Goal: Task Accomplishment & Management: Manage account settings

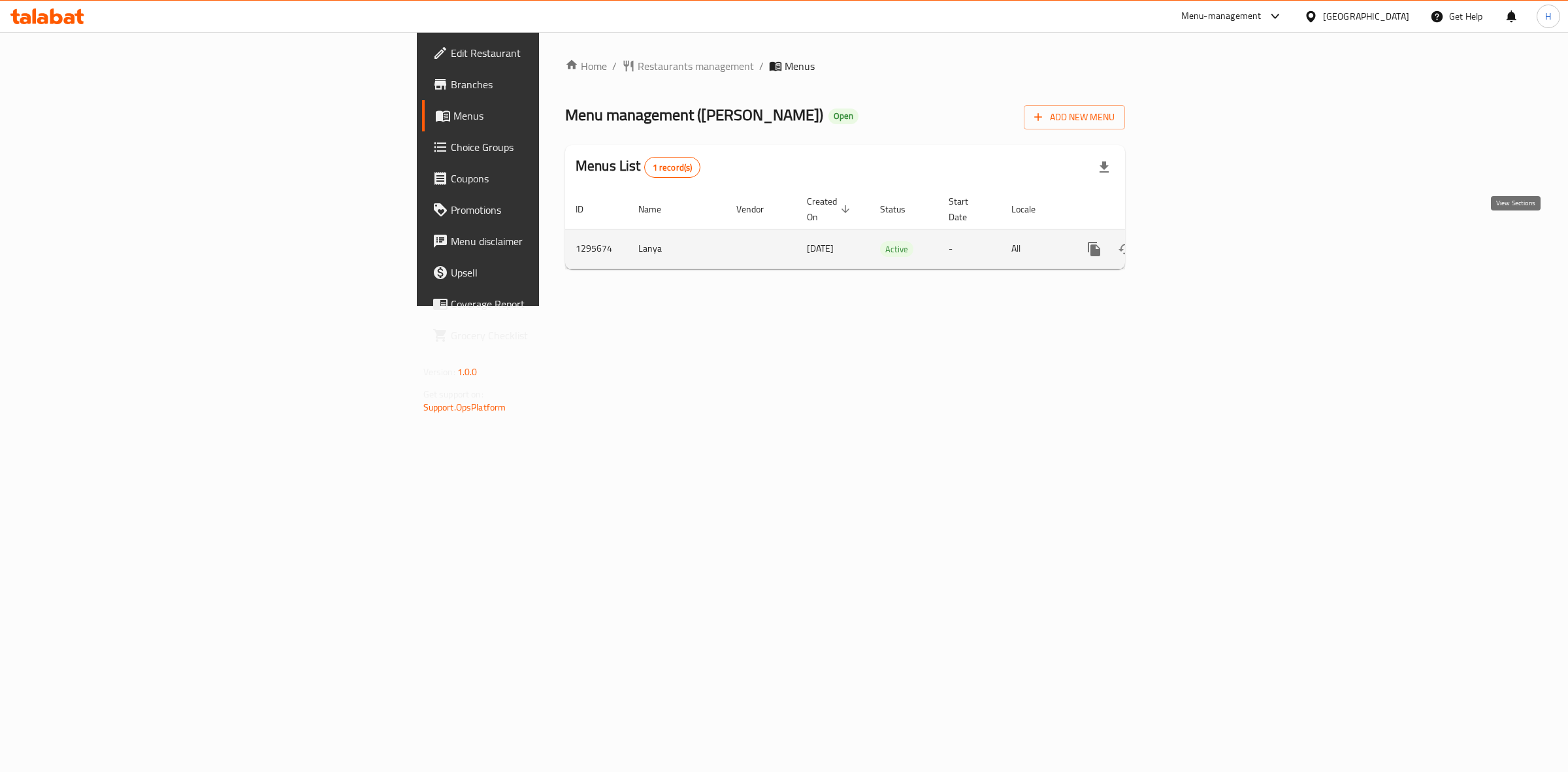
click at [1194, 243] on icon "enhanced table" at bounding box center [1188, 248] width 12 height 12
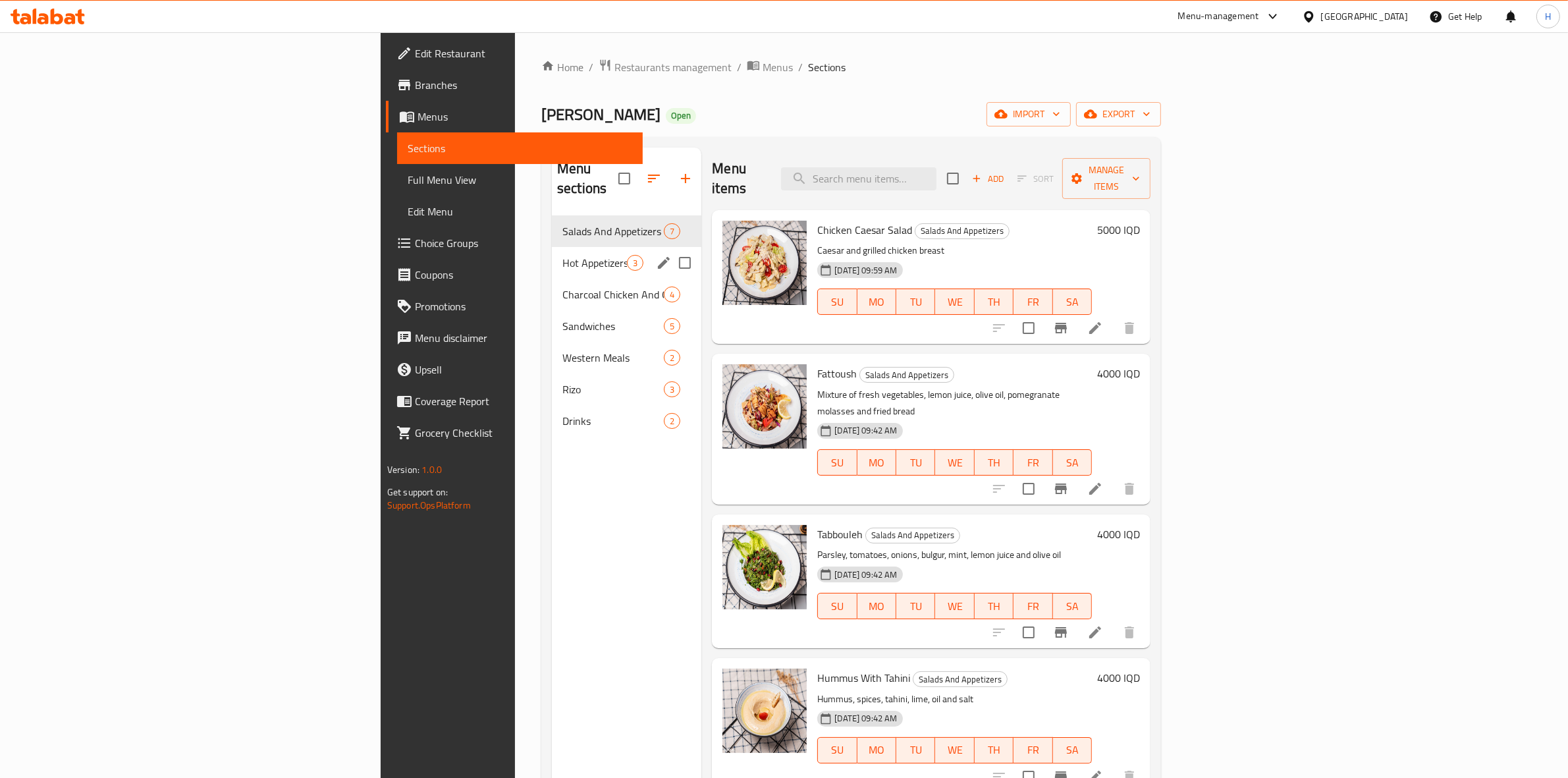
click at [552, 247] on div "Hot Appetizers 3" at bounding box center [626, 262] width 149 height 31
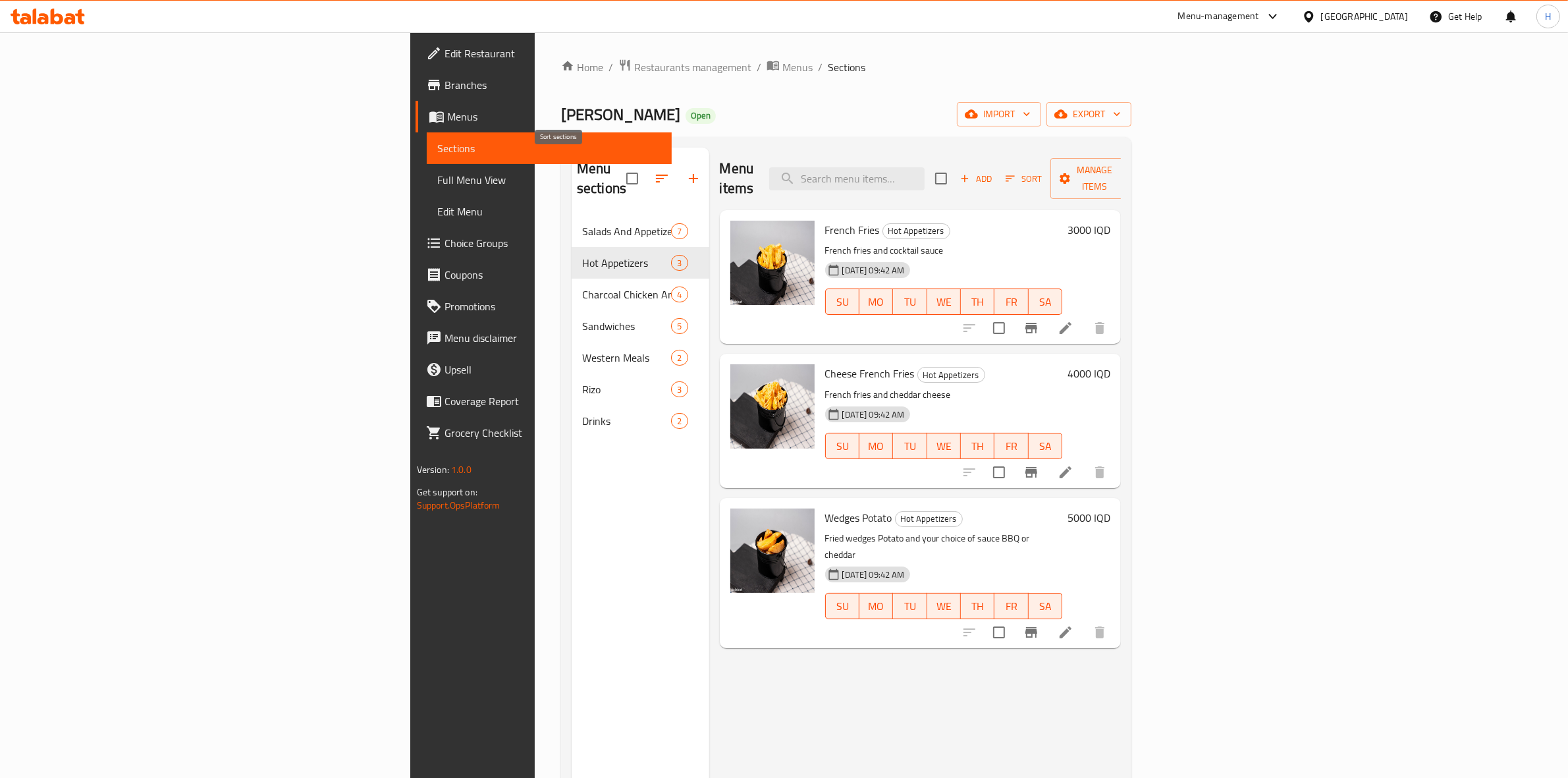
click at [656, 175] on icon "button" at bounding box center [662, 178] width 12 height 8
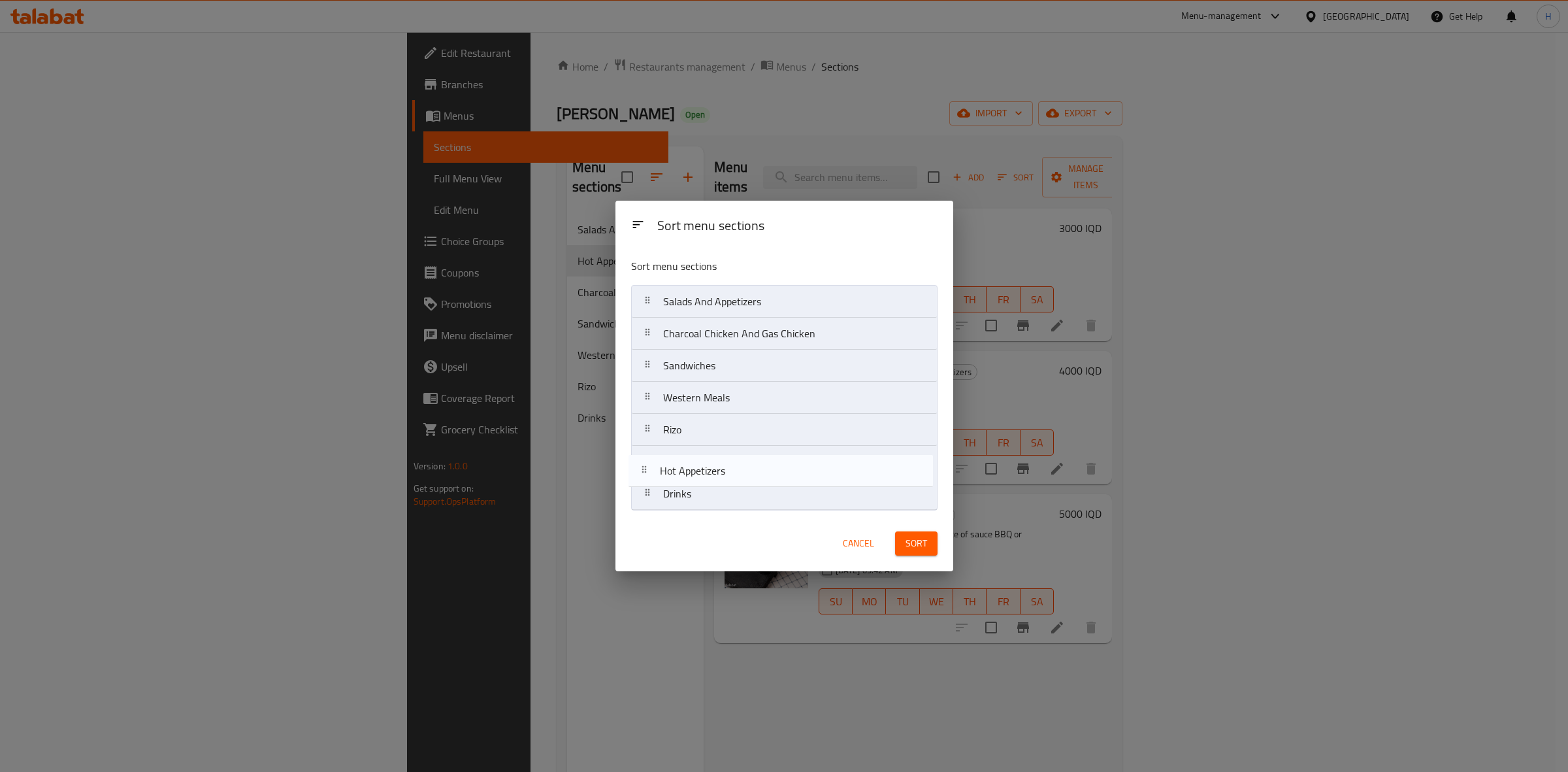
drag, startPoint x: 652, startPoint y: 331, endPoint x: 648, endPoint y: 471, distance: 140.1
click at [648, 471] on nav "Salads And Appetizers Hot Appetizers Charcoal Chicken And Gas Chicken Sandwiche…" at bounding box center [784, 397] width 306 height 226
drag, startPoint x: 651, startPoint y: 307, endPoint x: 645, endPoint y: 438, distance: 131.1
click at [645, 438] on nav "Salads And Appetizers Charcoal Chicken And Gas Chicken Sandwiches Western Meals…" at bounding box center [784, 397] width 306 height 226
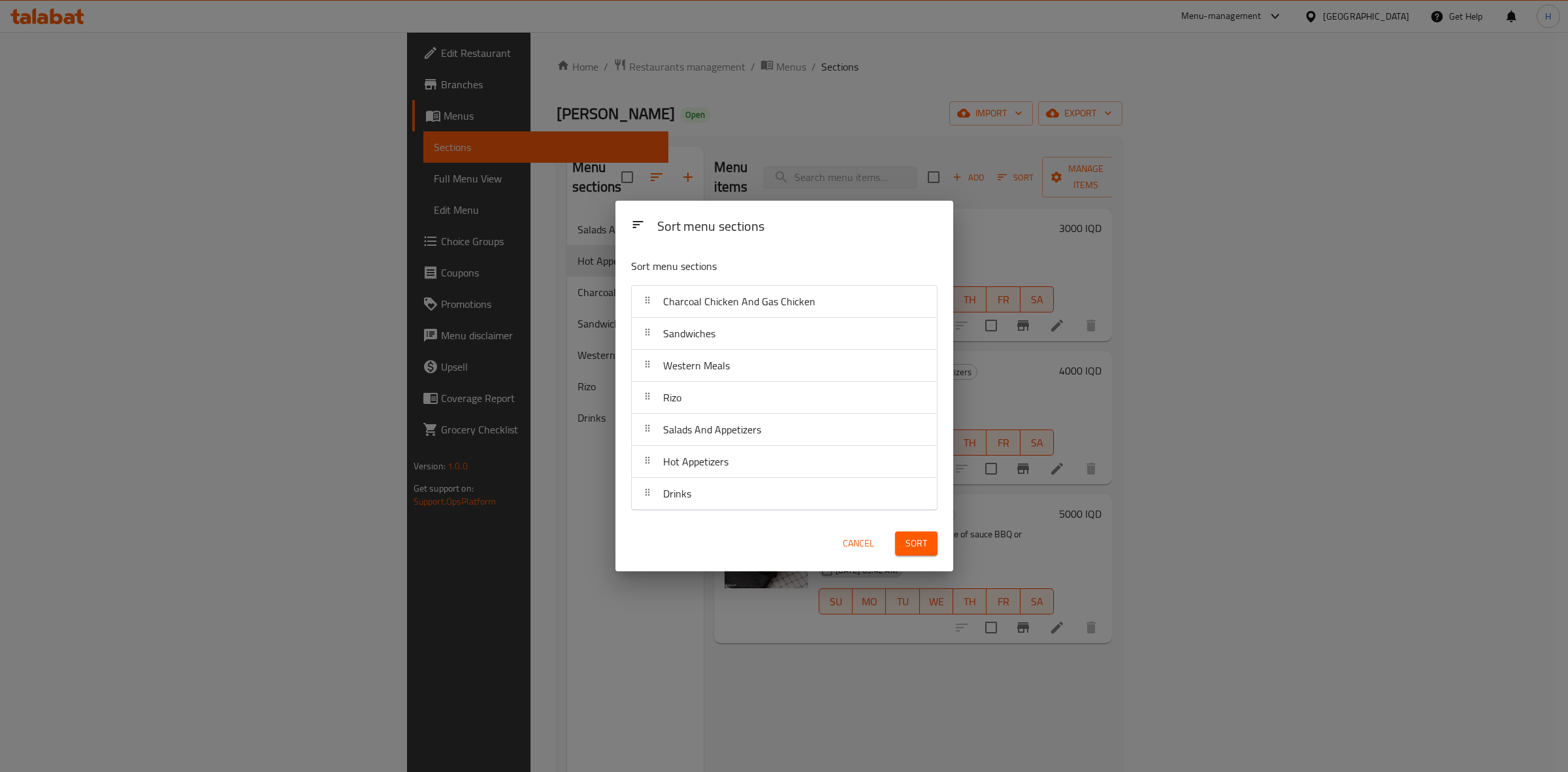
click at [936, 547] on button "Sort" at bounding box center [915, 543] width 42 height 24
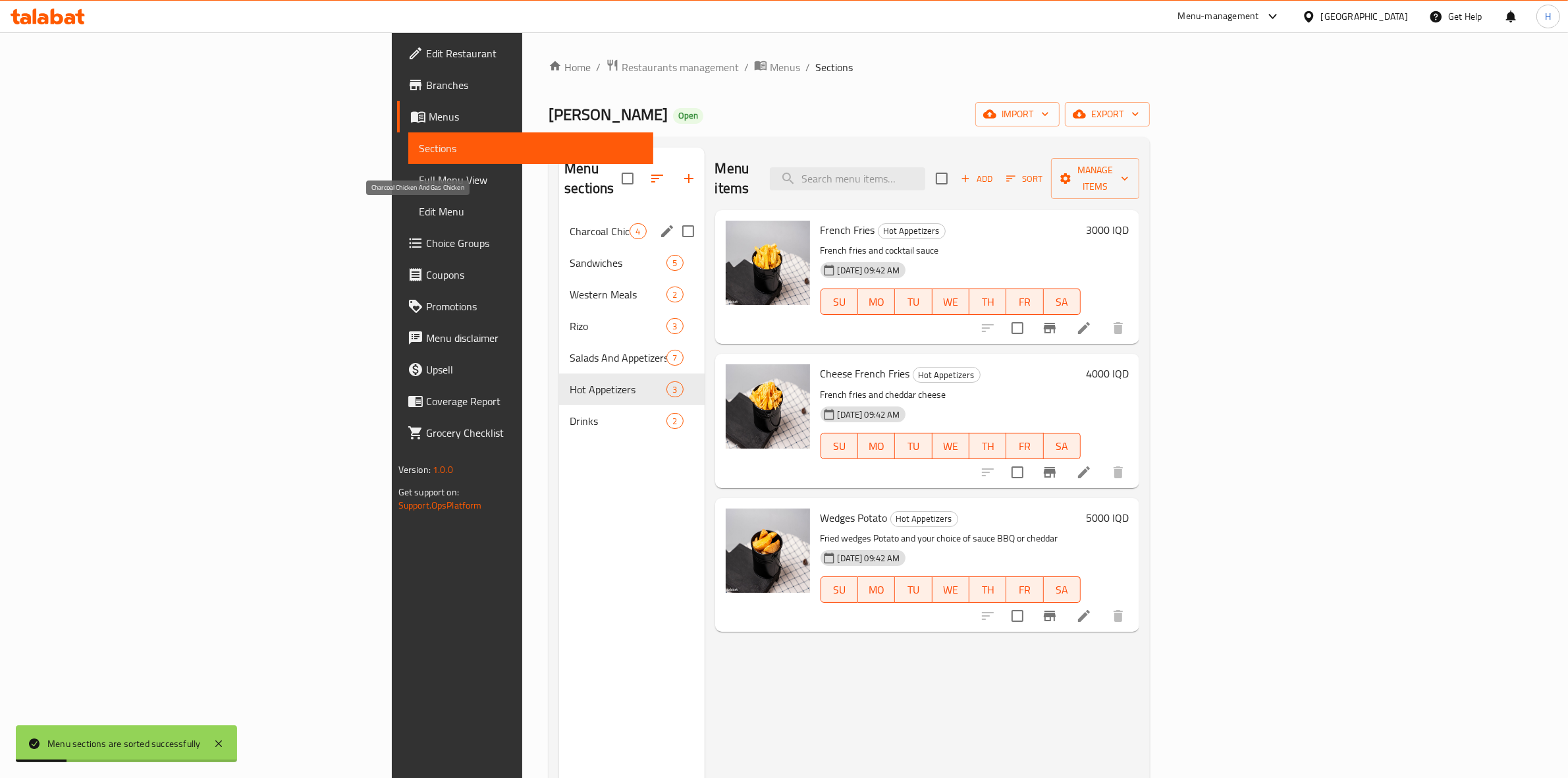
click at [570, 223] on span "Charcoal Chicken And Gas Chicken" at bounding box center [599, 230] width 60 height 16
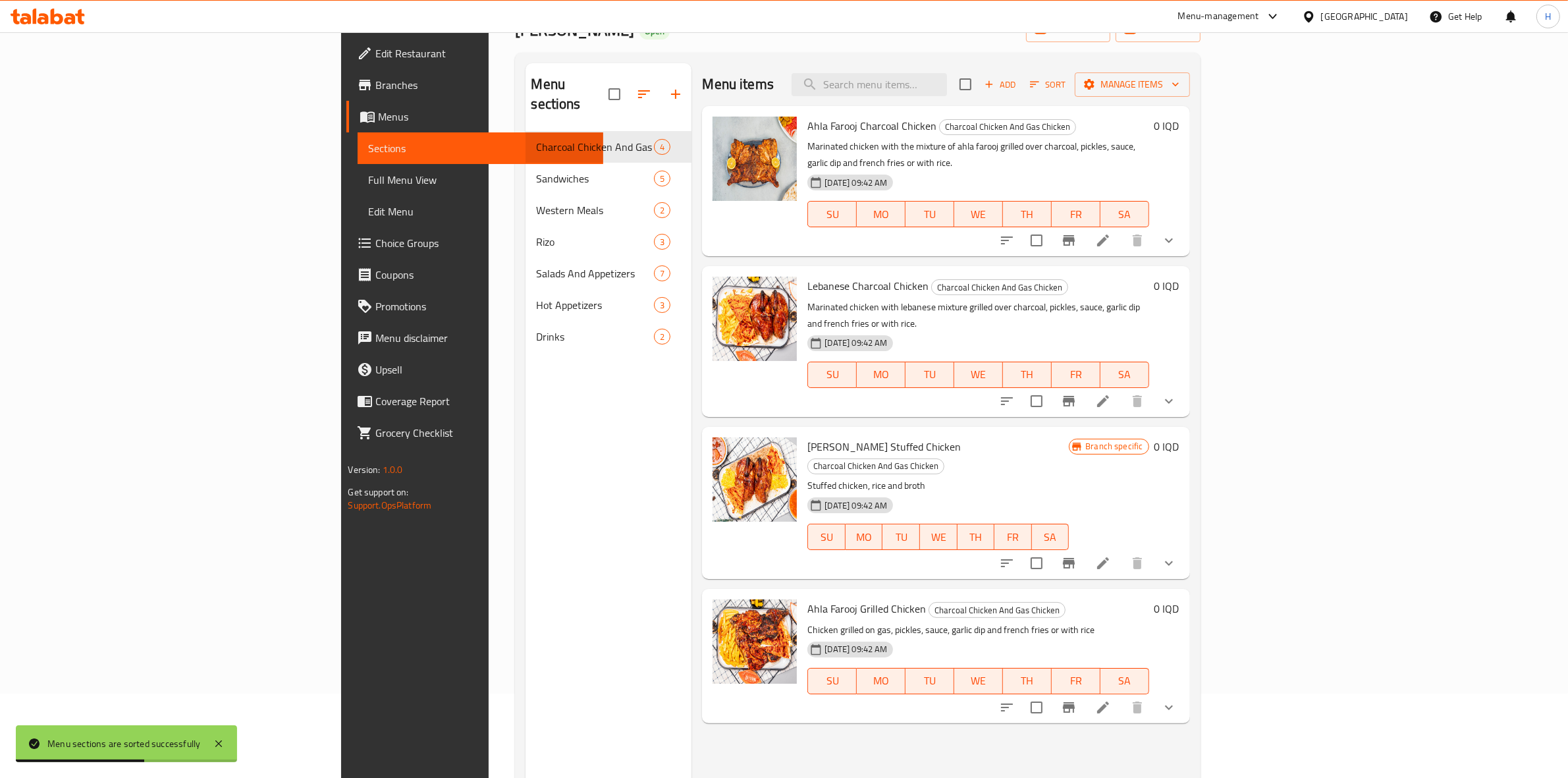
scroll to position [164, 0]
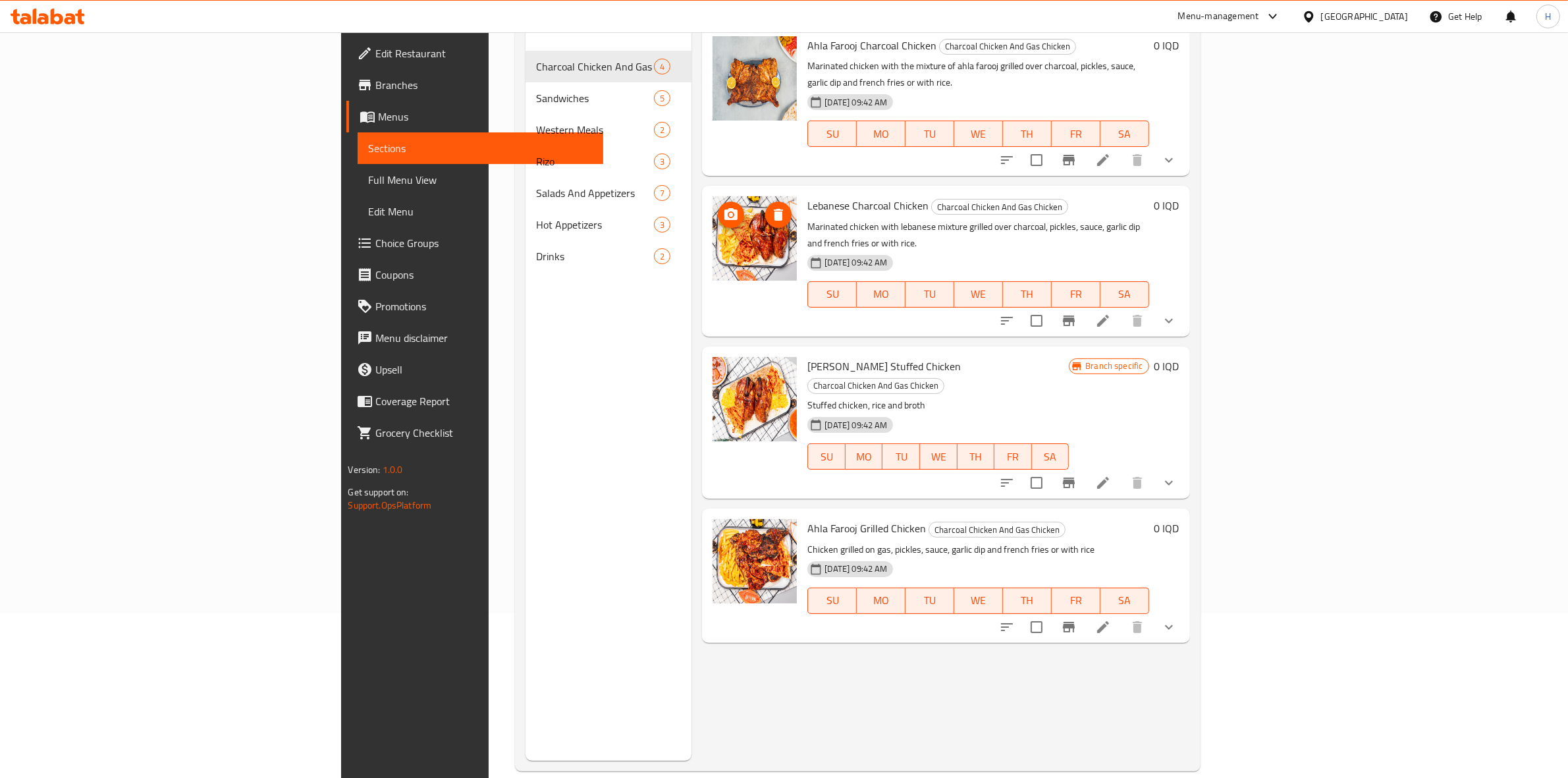
click at [713, 224] on img at bounding box center [755, 238] width 84 height 84
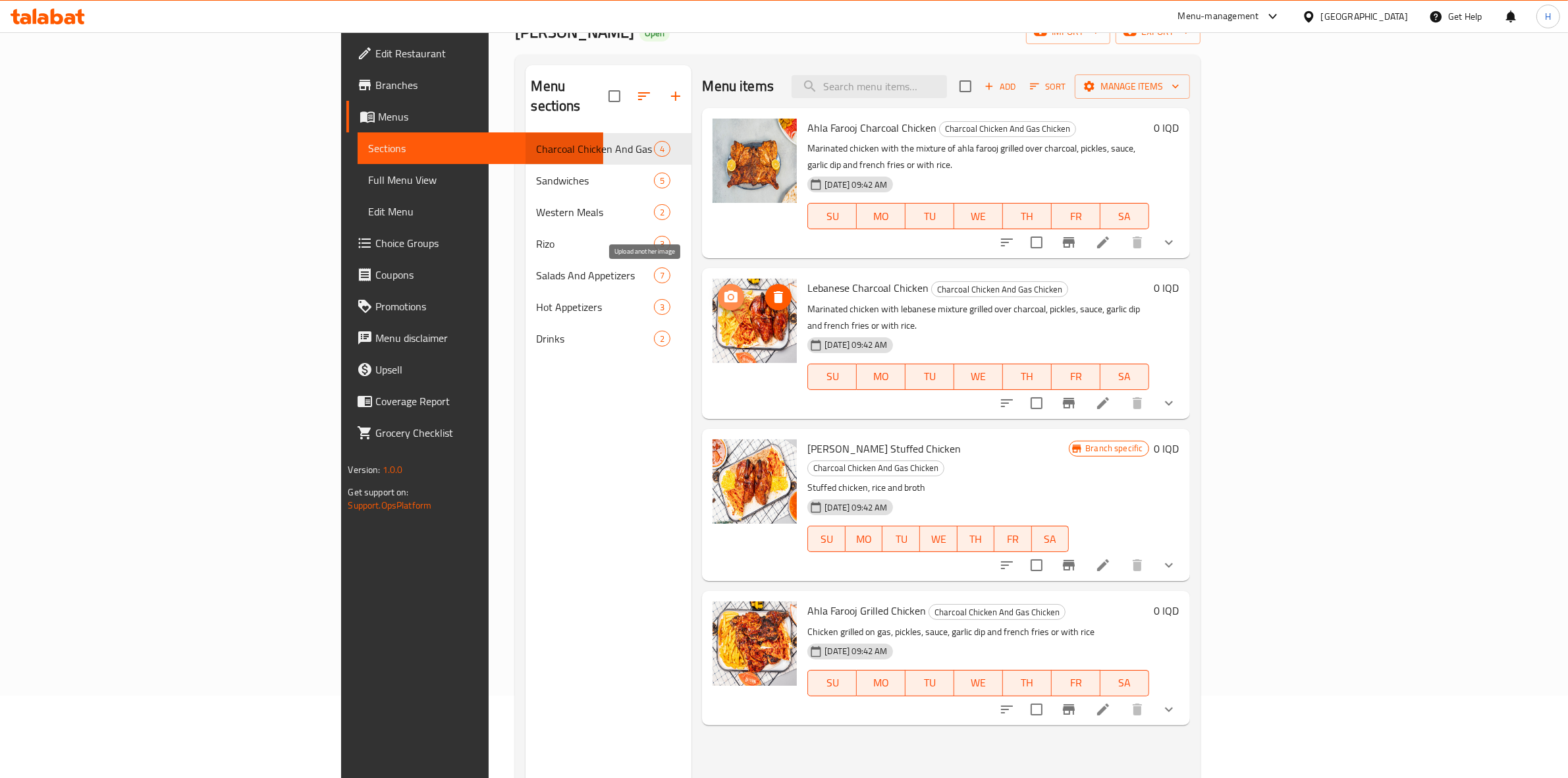
click at [724, 291] on icon "upload picture" at bounding box center [731, 296] width 13 height 12
click at [724, 612] on icon "upload picture" at bounding box center [731, 619] width 16 height 16
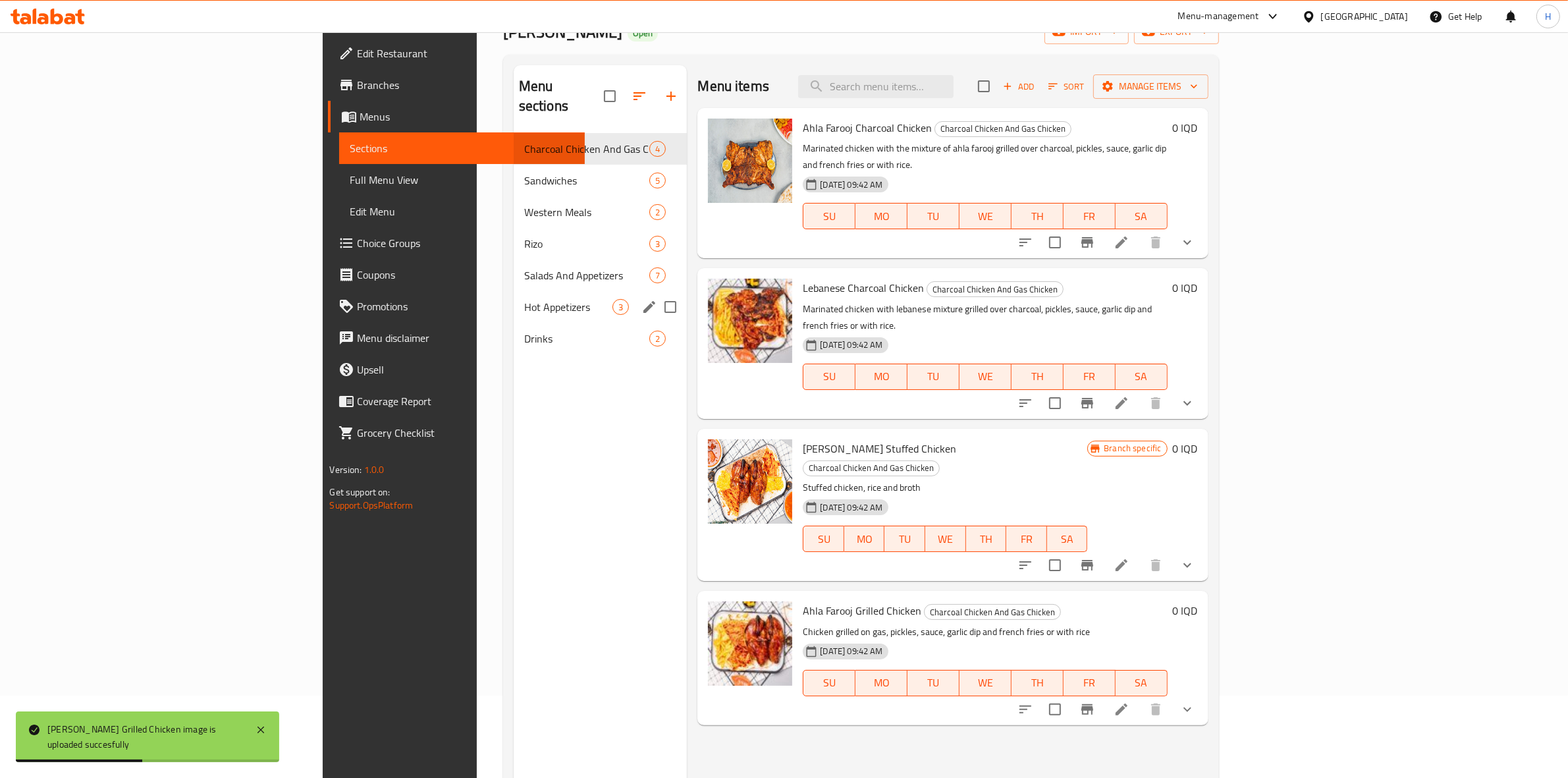
click at [514, 299] on div "Hot Appetizers 3" at bounding box center [601, 306] width 174 height 31
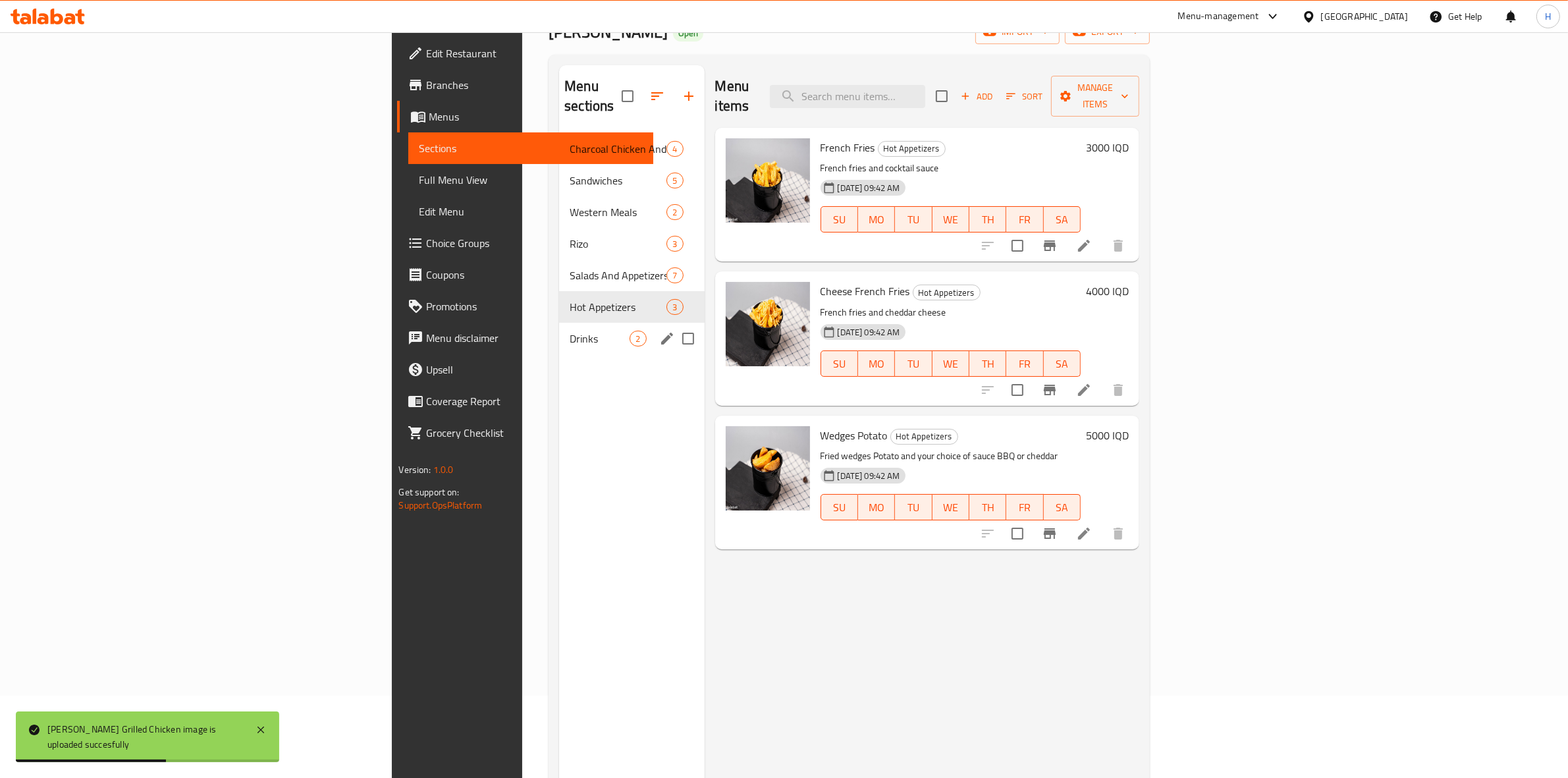
click at [570, 330] on span "Drinks" at bounding box center [599, 338] width 60 height 16
